Goal: Task Accomplishment & Management: Use online tool/utility

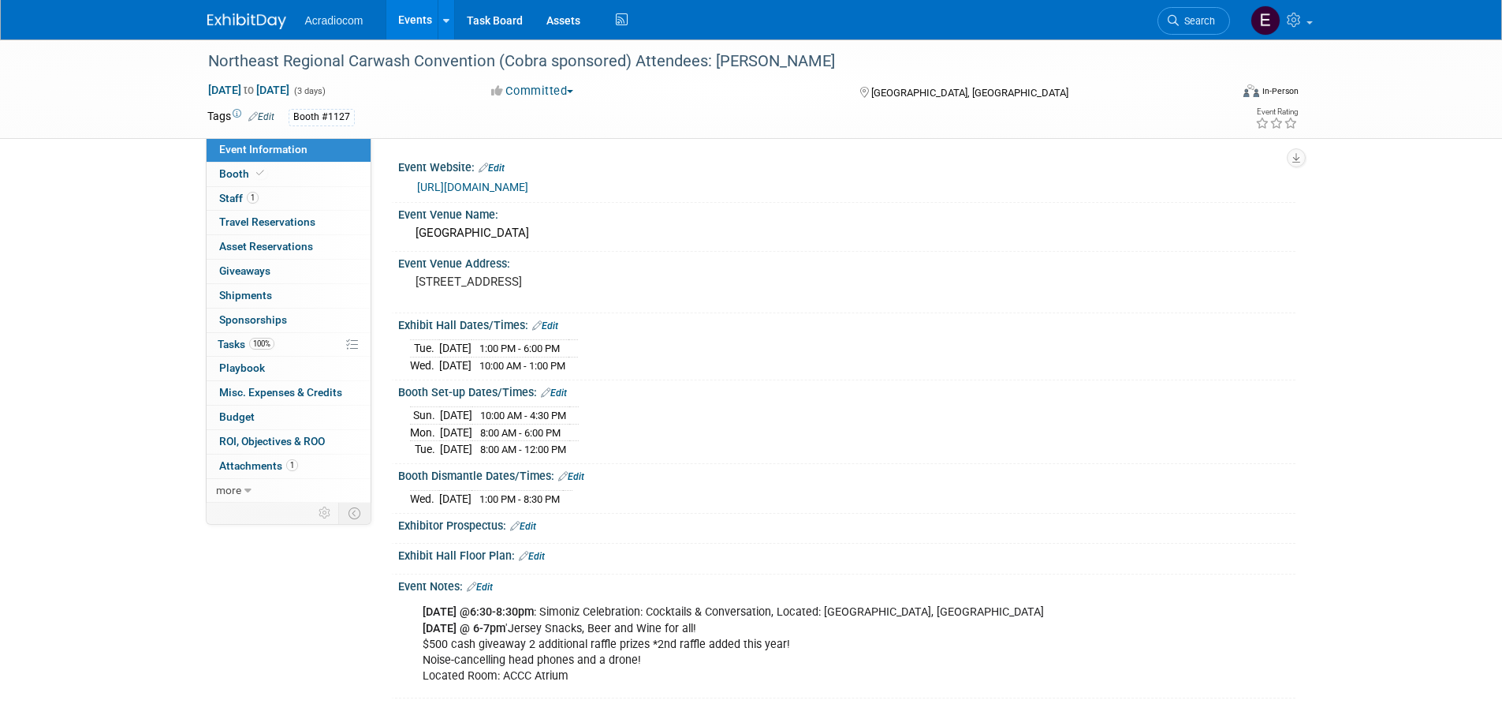
click at [259, 26] on img at bounding box center [246, 21] width 79 height 16
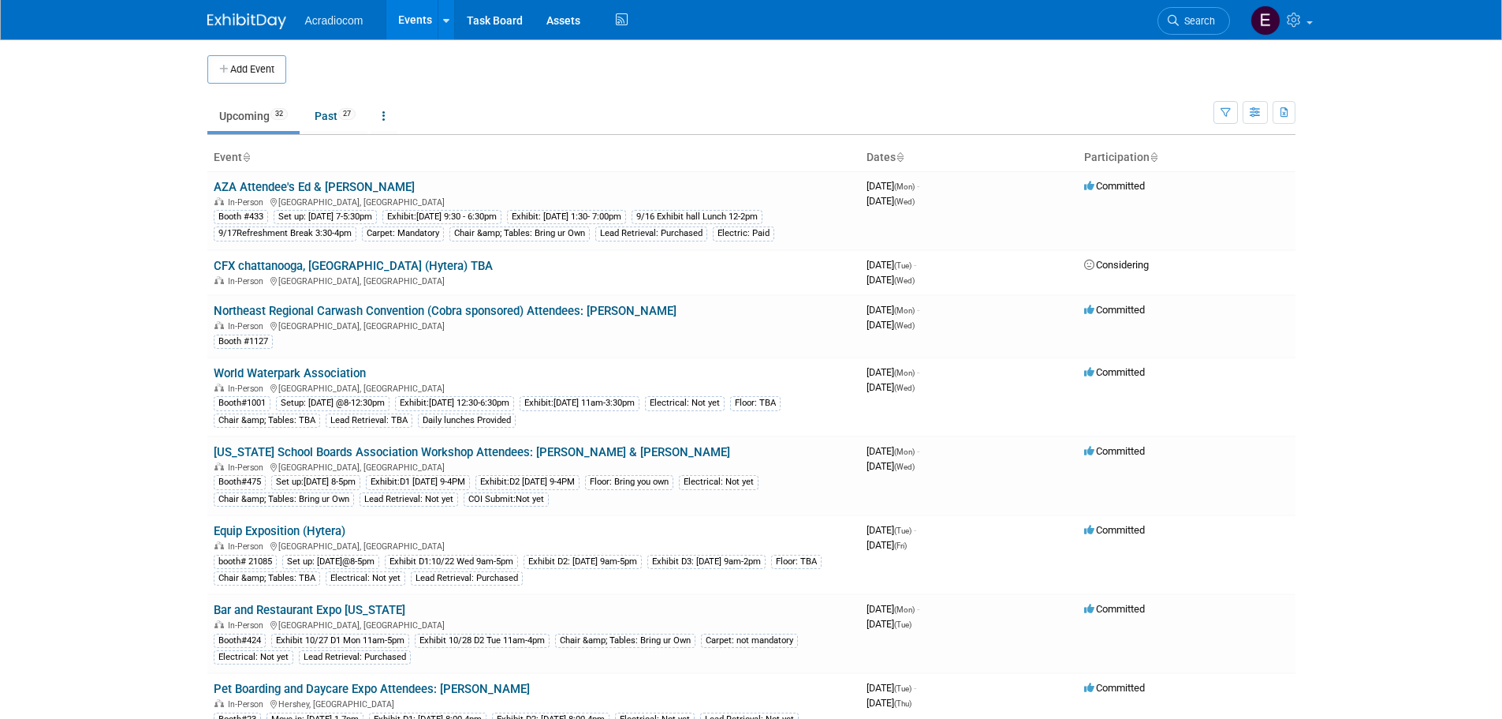
click at [1181, 43] on div "Add Event" at bounding box center [751, 61] width 1088 height 44
click at [1185, 28] on link "Search" at bounding box center [1194, 21] width 73 height 28
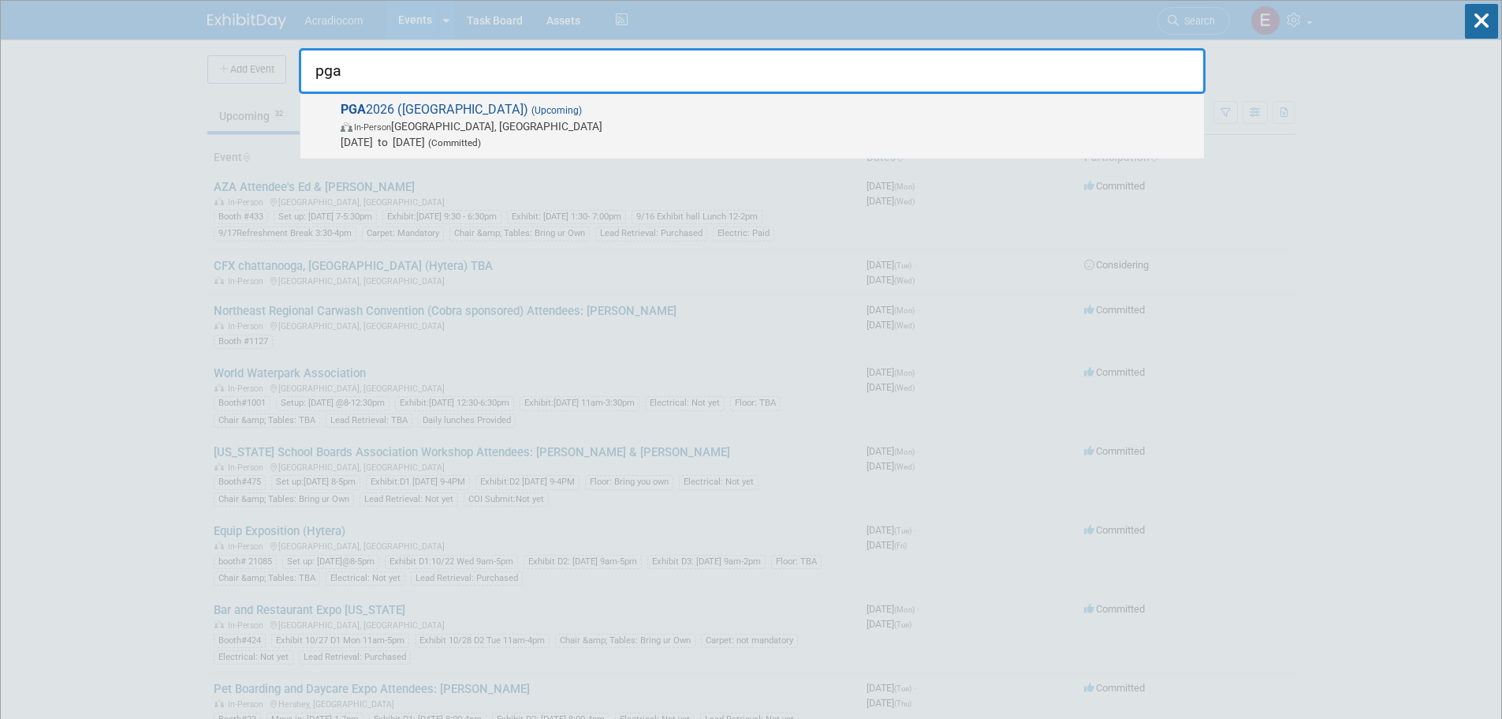
type input "pga"
click at [736, 151] on div "PGA 2026 (Kenwood) (Upcoming) In-Person [GEOGRAPHIC_DATA], [GEOGRAPHIC_DATA] [D…" at bounding box center [752, 126] width 904 height 65
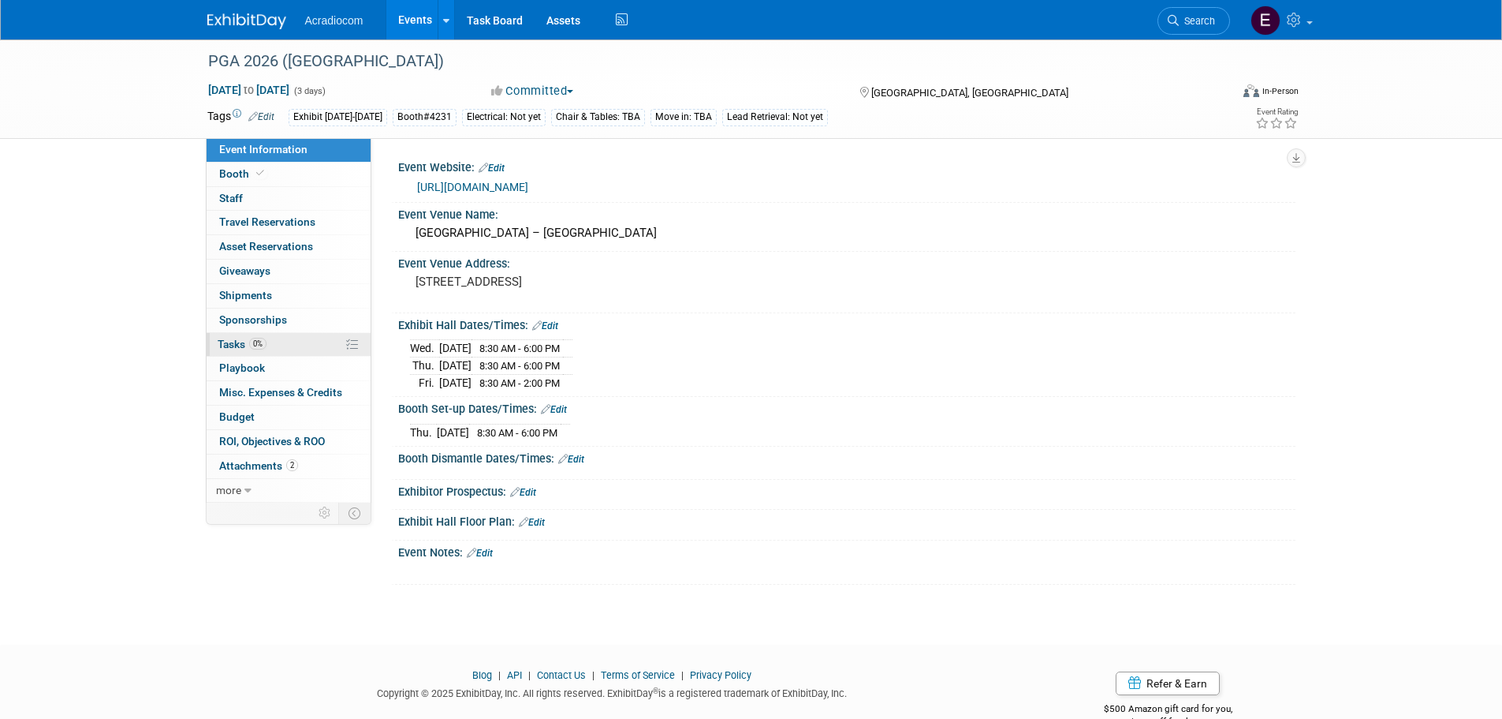
click at [286, 334] on link "0% Tasks 0%" at bounding box center [289, 345] width 164 height 24
